Goal: Find contact information: Obtain details needed to contact an individual or organization

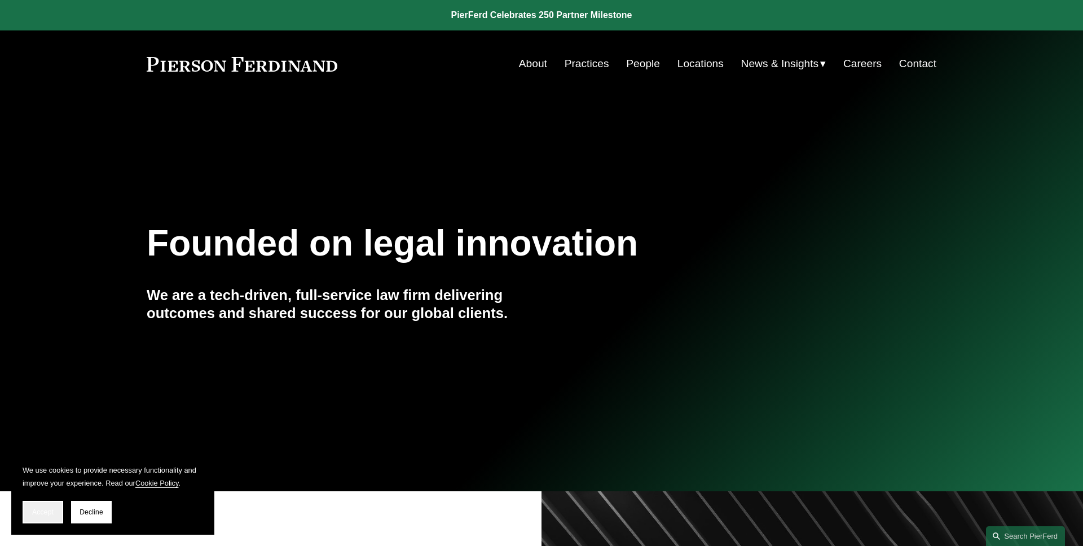
click at [51, 511] on span "Accept" at bounding box center [42, 512] width 21 height 8
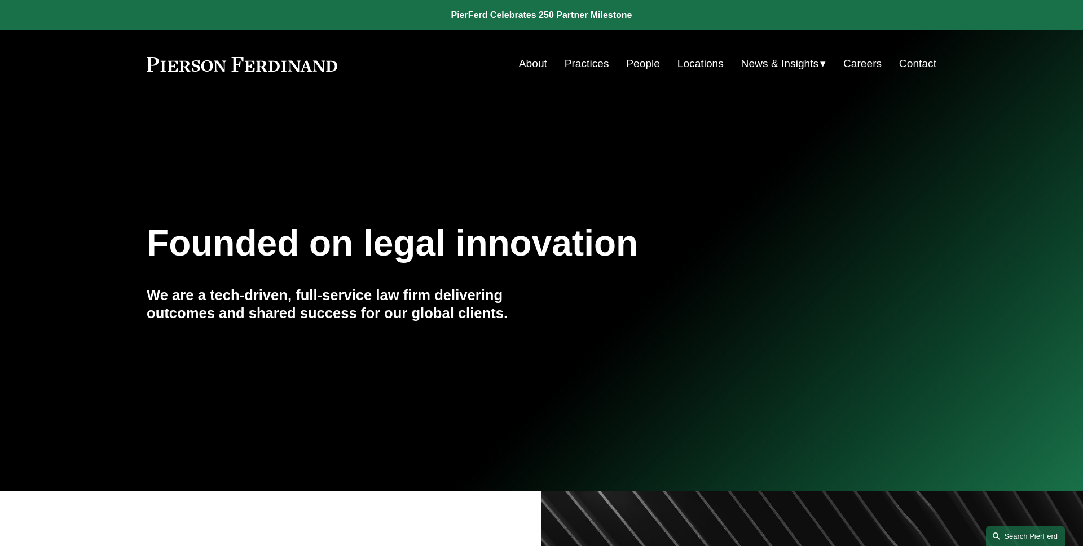
click at [1006, 530] on link "Search this site" at bounding box center [1025, 536] width 79 height 20
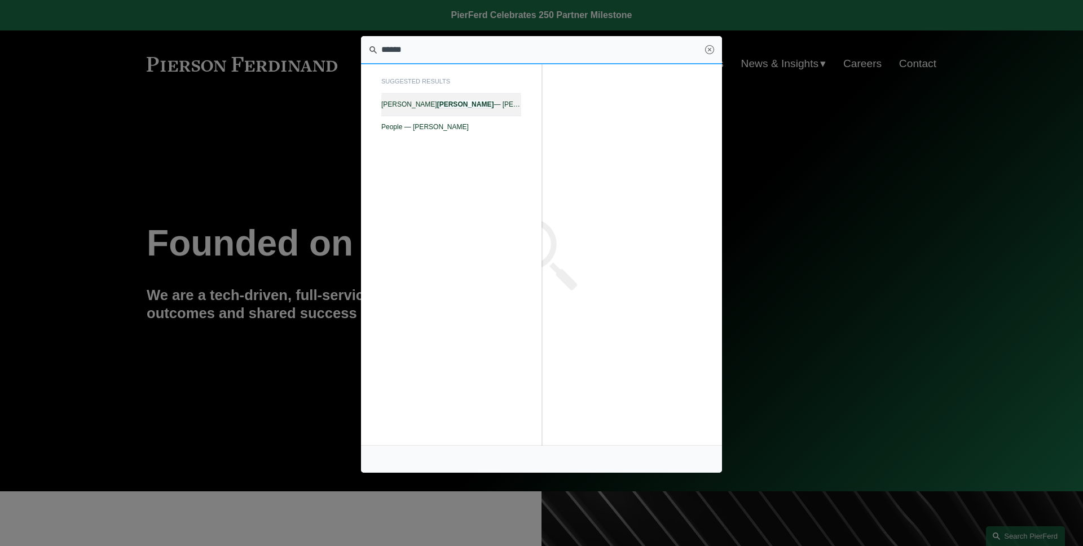
click at [460, 111] on link "R. Bates Lovett — Pierson Ferdinand LLP" at bounding box center [451, 105] width 140 height 22
type input "******"
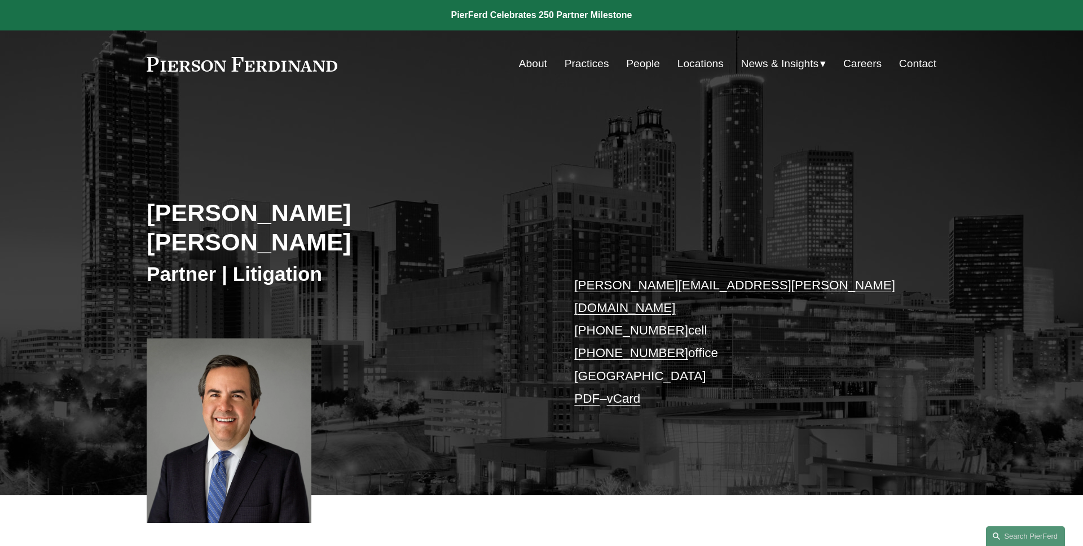
click at [586, 391] on link "PDF" at bounding box center [586, 398] width 25 height 14
click at [576, 391] on link "PDF" at bounding box center [586, 398] width 25 height 14
click at [637, 391] on link "vCard" at bounding box center [624, 398] width 34 height 14
click at [496, 222] on h2 "[PERSON_NAME] [PERSON_NAME]" at bounding box center [344, 227] width 395 height 59
click at [388, 172] on div "[PERSON_NAME] [PERSON_NAME] Partner | Litigation [PERSON_NAME][EMAIL_ADDRESS][P…" at bounding box center [541, 312] width 1083 height 365
